Goal: Task Accomplishment & Management: Complete application form

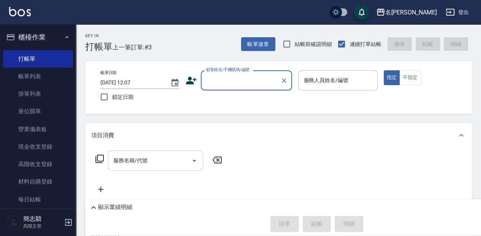
click at [145, 151] on div "服務名稱/代號" at bounding box center [155, 161] width 95 height 20
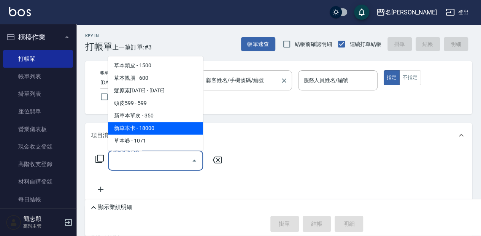
drag, startPoint x: 227, startPoint y: 73, endPoint x: 225, endPoint y: 81, distance: 8.6
click at [226, 76] on div "顧客姓名/手機號碼/編號" at bounding box center [246, 80] width 91 height 20
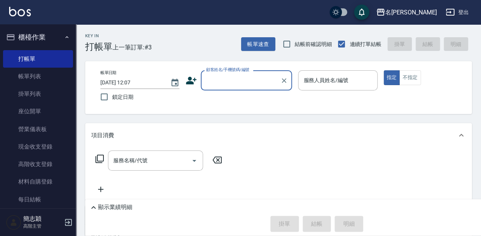
click at [225, 81] on input "顧客姓名/手機號碼/編號" at bounding box center [240, 80] width 73 height 13
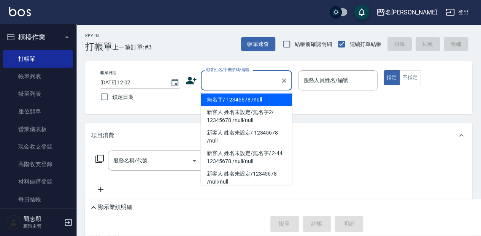
click at [226, 84] on input "顧客姓名/手機號碼/編號" at bounding box center [240, 80] width 73 height 13
click at [231, 105] on li "無名字/ 12345678 /null" at bounding box center [246, 100] width 91 height 13
click at [232, 102] on div "帳單日期 [DATE] 12:07 鎖定日期 顧客姓名/手機號碼/編號 顧客姓名/手機號碼/編號 服務人員姓名/編號 服務人員姓名/編號 指定 不指定" at bounding box center [278, 87] width 368 height 35
type input "無名字/ 12345678 /null"
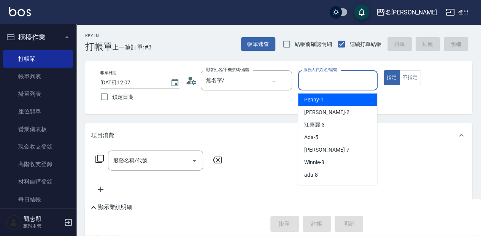
click at [314, 83] on input "服務人員姓名/編號" at bounding box center [338, 80] width 72 height 13
click at [313, 98] on span "瓦皮 -A" at bounding box center [312, 100] width 16 height 8
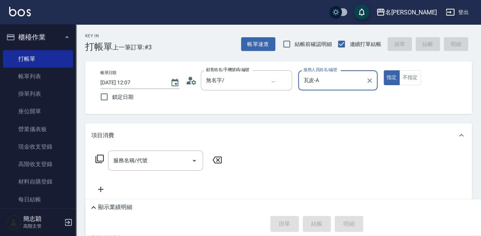
type input "瓦皮-A"
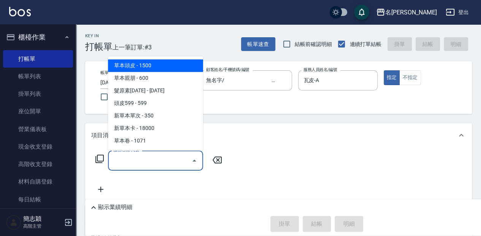
click at [137, 160] on input "服務名稱/代號" at bounding box center [149, 160] width 77 height 13
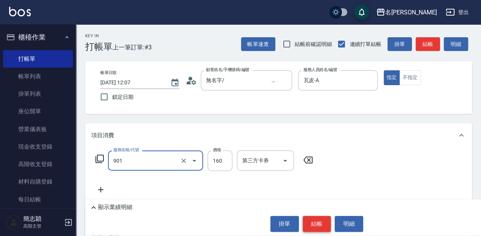
type input "修手(901)"
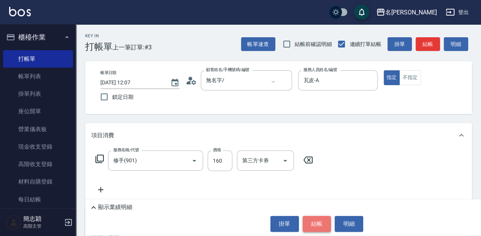
click at [323, 229] on button "結帳" at bounding box center [317, 224] width 29 height 16
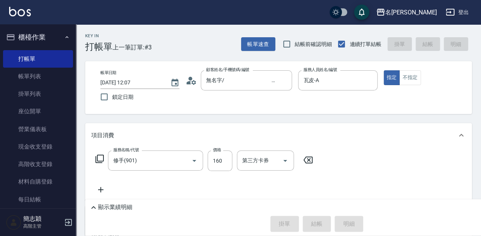
type input "[DATE] 14:15"
